Goal: Information Seeking & Learning: Learn about a topic

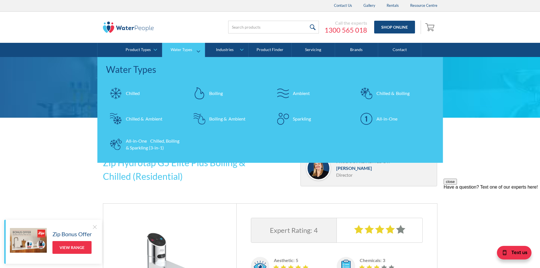
click at [383, 116] on div "All-in-One" at bounding box center [387, 118] width 21 height 7
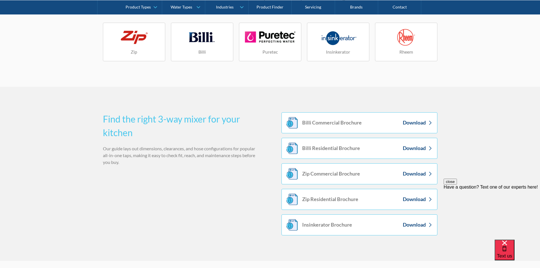
scroll to position [993, 0]
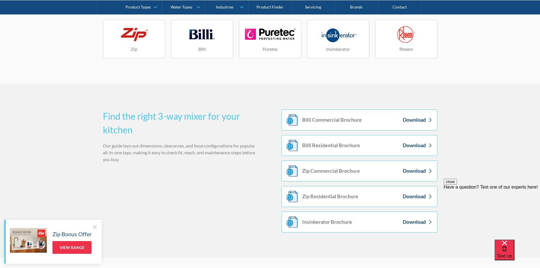
click at [203, 48] on h4 "Billi" at bounding box center [202, 49] width 7 height 7
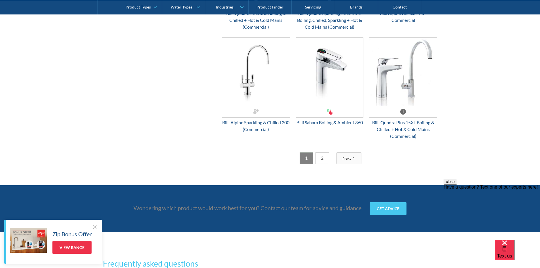
scroll to position [1504, 0]
